Goal: Task Accomplishment & Management: Use online tool/utility

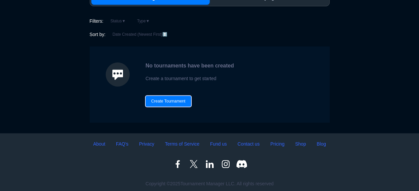
click at [178, 102] on button "Create Tournament" at bounding box center [169, 101] width 46 height 11
